Goal: Transaction & Acquisition: Purchase product/service

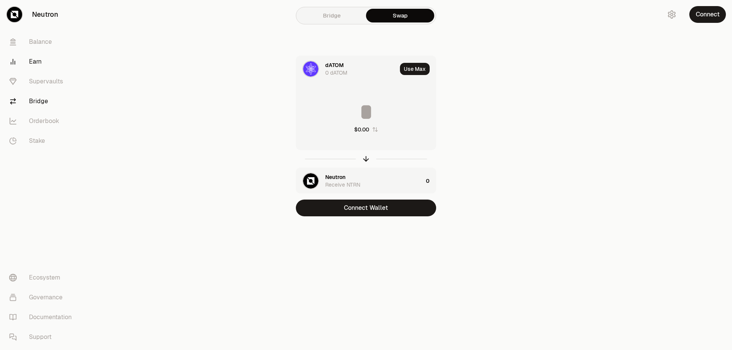
click at [44, 65] on link "Earn" at bounding box center [42, 62] width 79 height 20
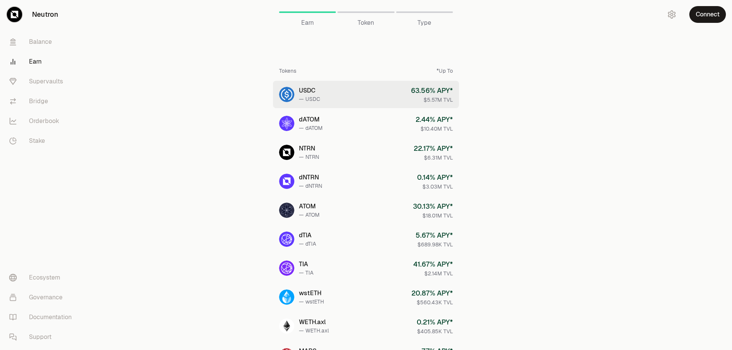
click at [398, 94] on link "USDC — USDC 63.56 % APY* $5.57M TVL" at bounding box center [366, 94] width 186 height 27
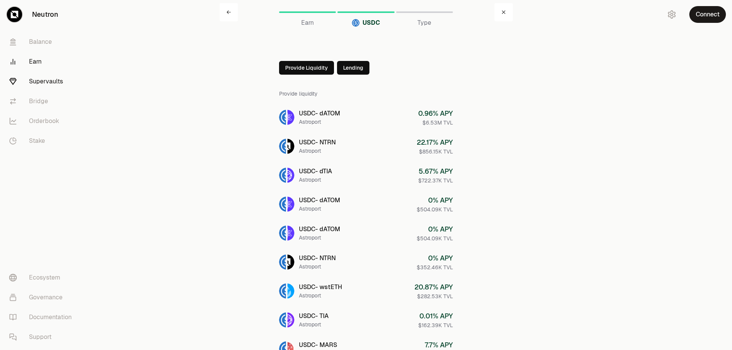
click at [69, 84] on link "Supervaults" at bounding box center [42, 82] width 79 height 20
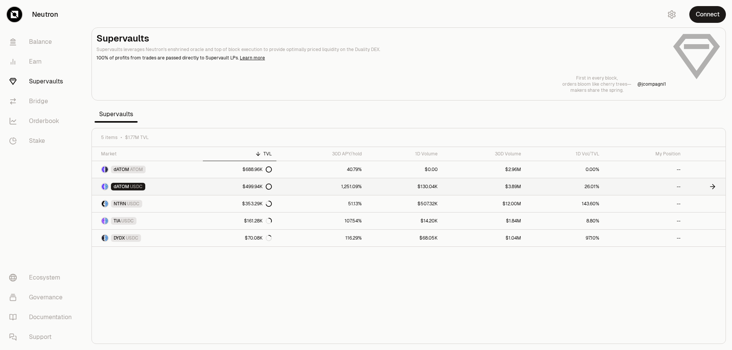
click at [319, 191] on link "1,251.09%" at bounding box center [321, 186] width 90 height 17
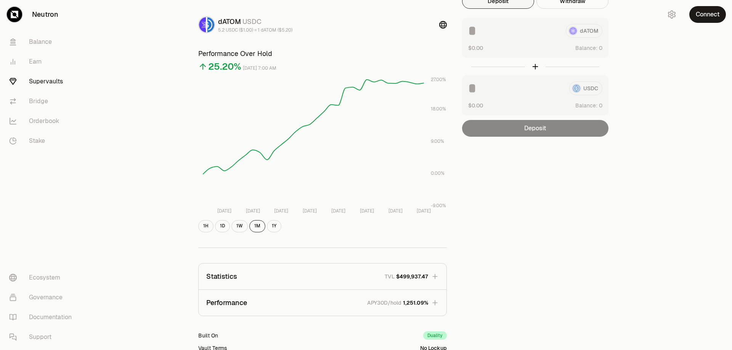
scroll to position [137, 0]
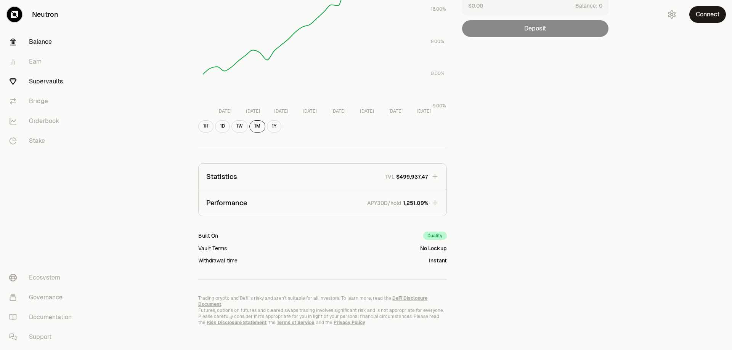
click at [45, 40] on link "Balance" at bounding box center [42, 42] width 79 height 20
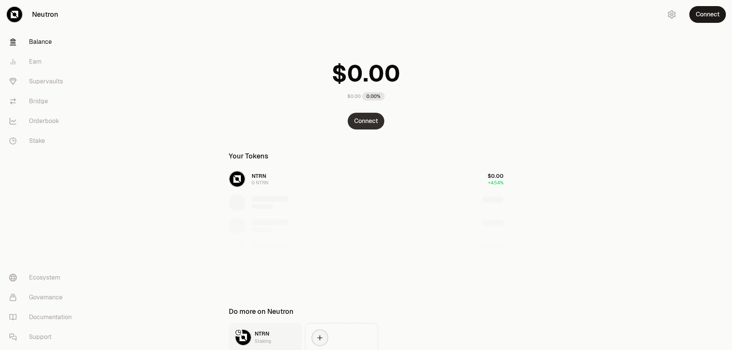
click at [366, 119] on button "Connect" at bounding box center [366, 121] width 37 height 17
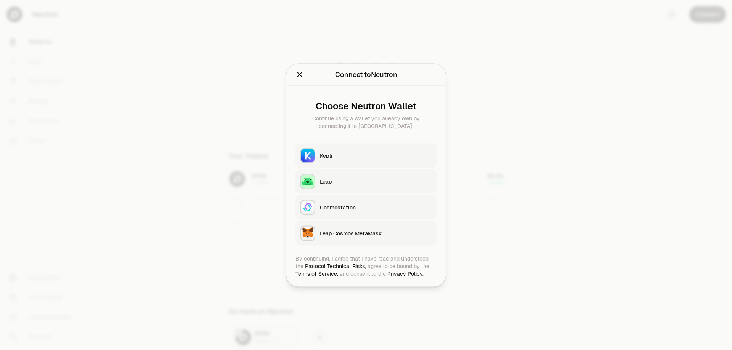
click at [375, 154] on div "Keplr" at bounding box center [376, 156] width 112 height 8
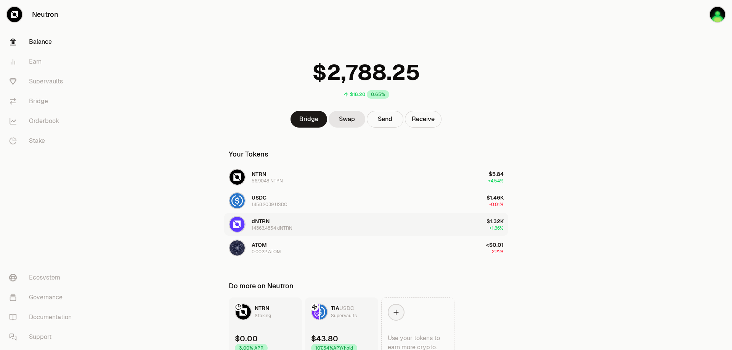
click at [358, 221] on button "dNTRN 14363.4854 dNTRN $1.32K +1.36%" at bounding box center [366, 224] width 284 height 23
click at [351, 123] on link "Swap" at bounding box center [347, 119] width 37 height 17
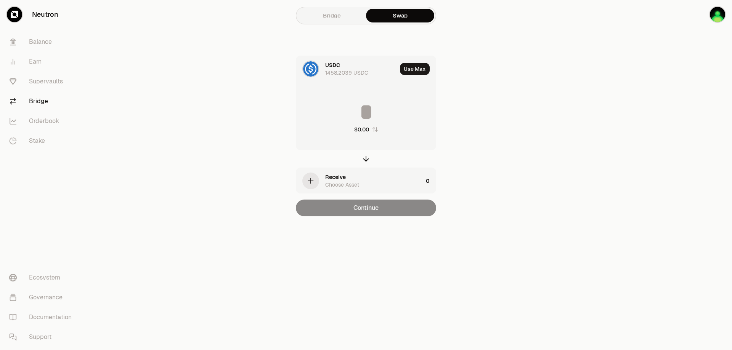
click at [342, 69] on div "USDC 1458.2039 USDC" at bounding box center [361, 68] width 72 height 15
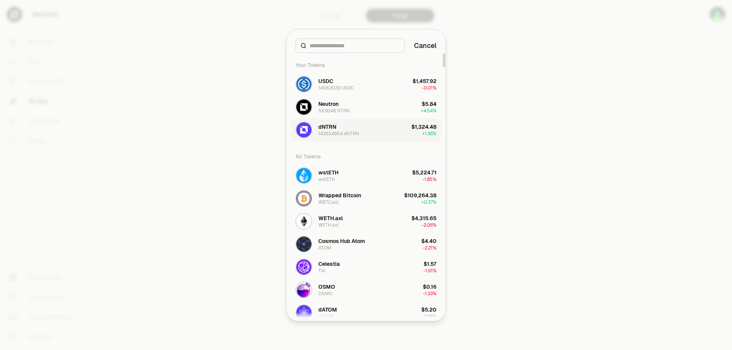
click at [362, 126] on button "dNTRN 14363.4854 dNTRN $1,324.48 + 1.36%" at bounding box center [366, 130] width 150 height 23
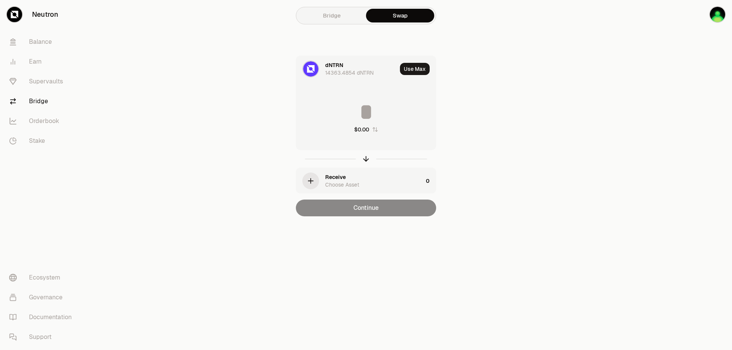
click at [342, 187] on div "Choose Asset" at bounding box center [342, 185] width 34 height 8
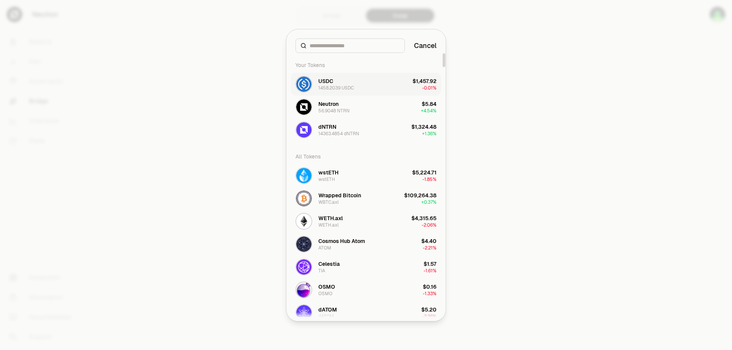
click at [358, 80] on button "USDC 1458.2039 USDC $1,457.92 -0.01%" at bounding box center [366, 84] width 150 height 23
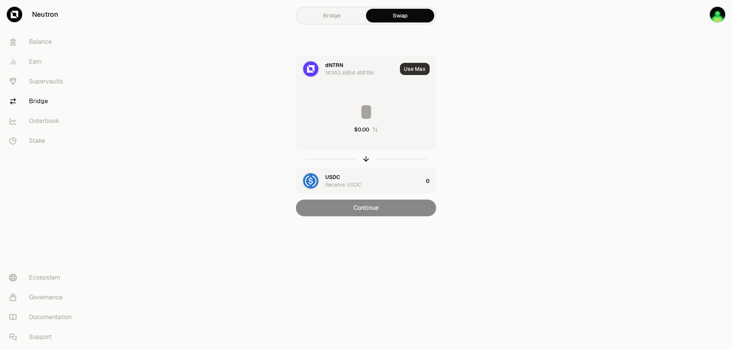
click at [413, 69] on button "Use Max" at bounding box center [415, 69] width 30 height 12
type input "**********"
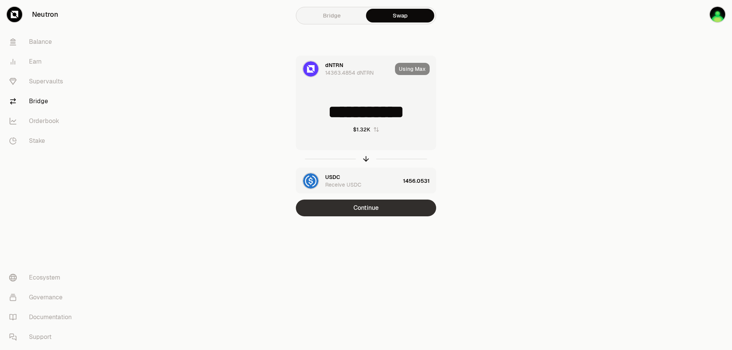
click at [388, 209] on button "Continue" at bounding box center [366, 208] width 140 height 17
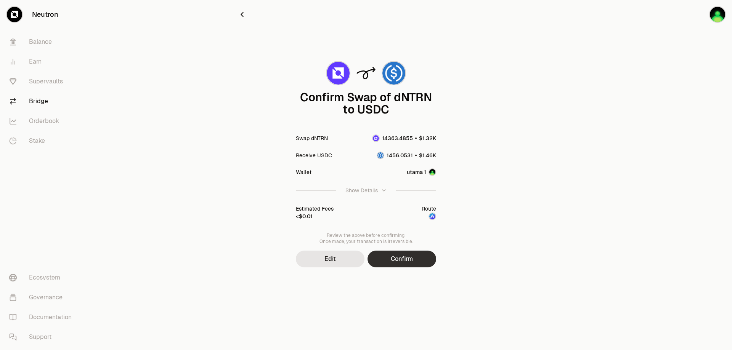
click at [403, 257] on button "Confirm" at bounding box center [401, 259] width 69 height 17
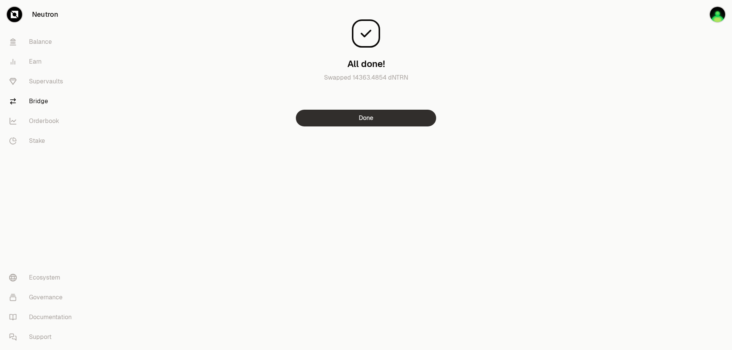
click at [375, 121] on button "Done" at bounding box center [366, 118] width 140 height 17
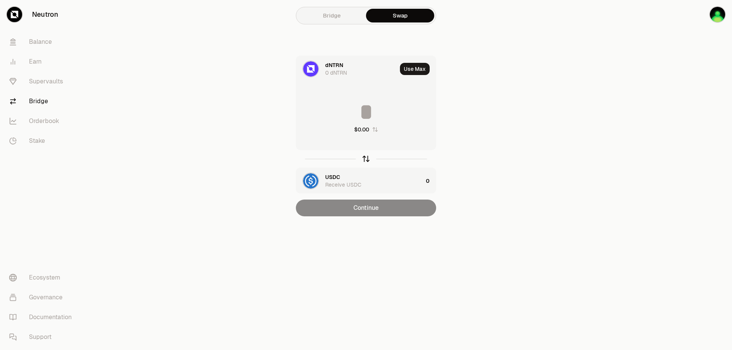
click at [366, 156] on icon "button" at bounding box center [366, 159] width 8 height 8
click at [52, 83] on link "Supervaults" at bounding box center [42, 82] width 79 height 20
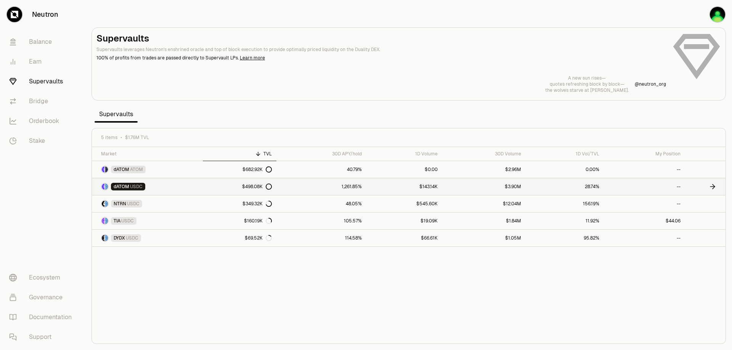
click at [290, 190] on link "1,261.85%" at bounding box center [321, 186] width 90 height 17
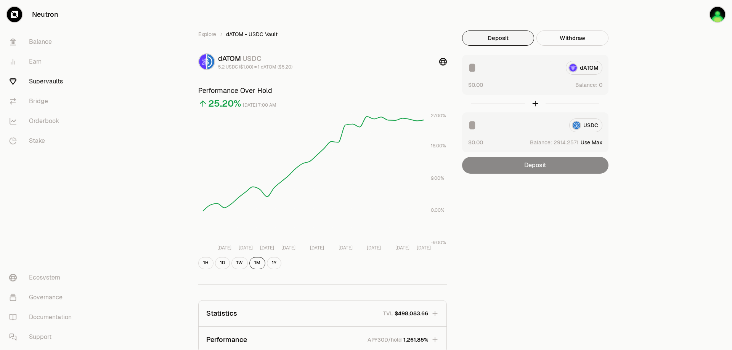
click at [585, 143] on button "Use Max" at bounding box center [592, 143] width 22 height 8
type input "**********"
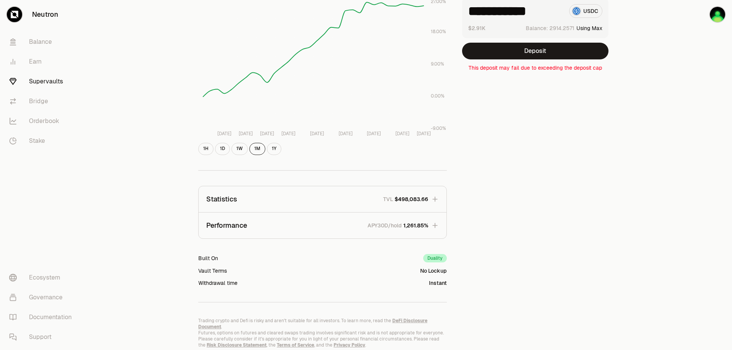
scroll to position [137, 0]
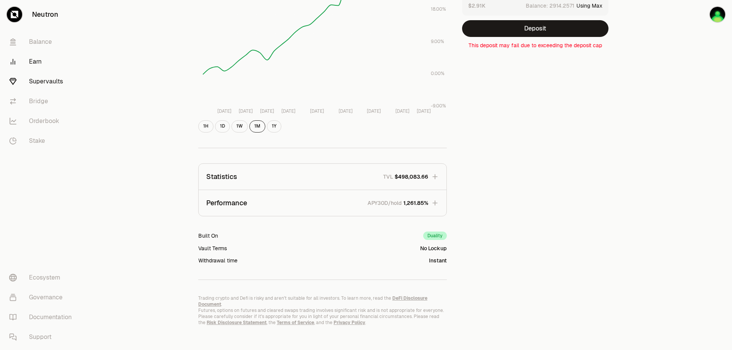
click at [42, 63] on link "Earn" at bounding box center [42, 62] width 79 height 20
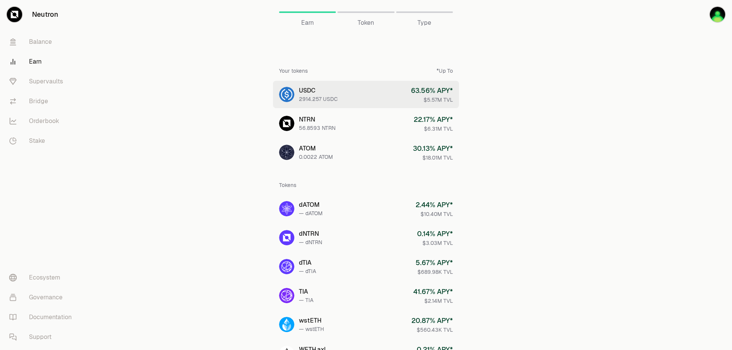
click at [421, 98] on div "$5.57M TVL" at bounding box center [432, 100] width 42 height 8
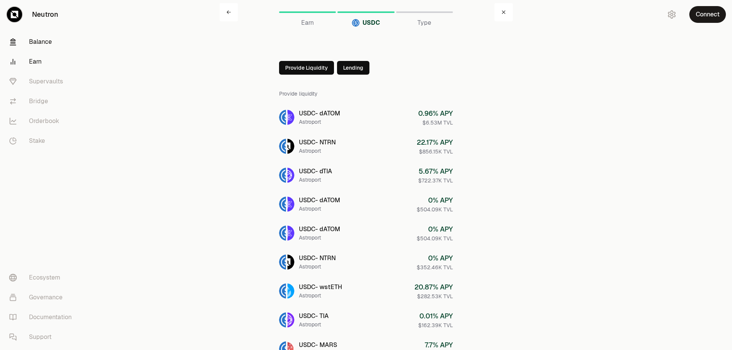
click at [51, 42] on link "Balance" at bounding box center [42, 42] width 79 height 20
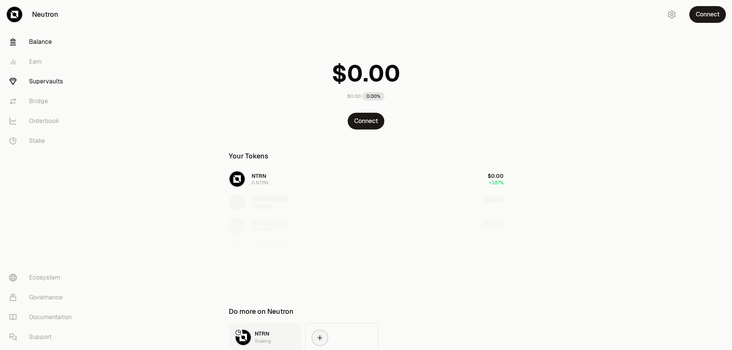
click at [55, 80] on link "Supervaults" at bounding box center [42, 82] width 79 height 20
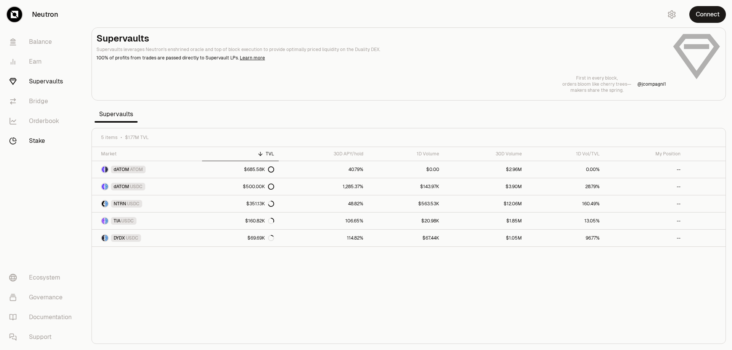
click at [48, 143] on link "Stake" at bounding box center [42, 141] width 79 height 20
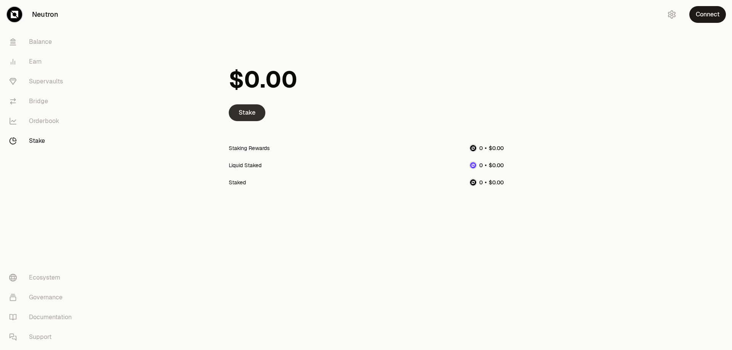
click at [245, 114] on link "Stake" at bounding box center [247, 112] width 37 height 17
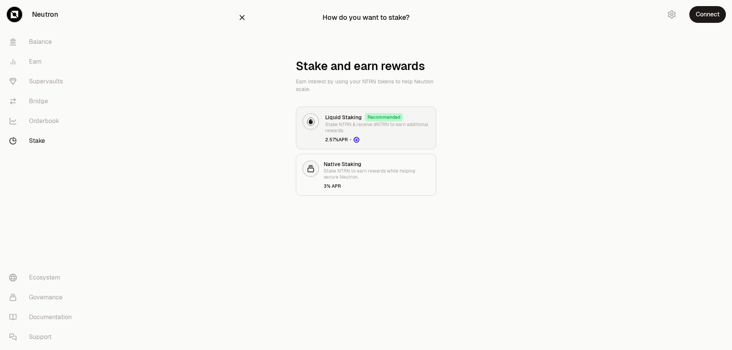
click at [358, 141] on icon at bounding box center [356, 140] width 4 height 4
